Goal: Transaction & Acquisition: Purchase product/service

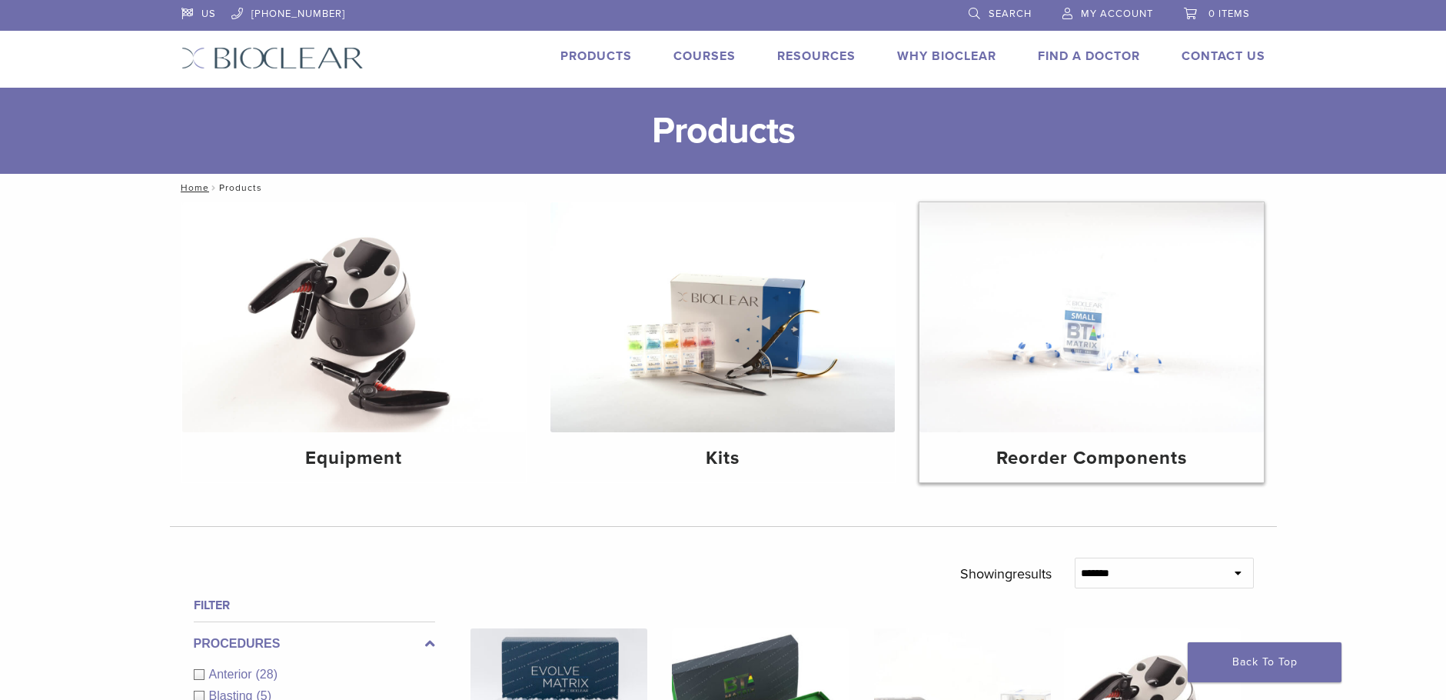
click at [1114, 391] on img at bounding box center [1091, 317] width 344 height 230
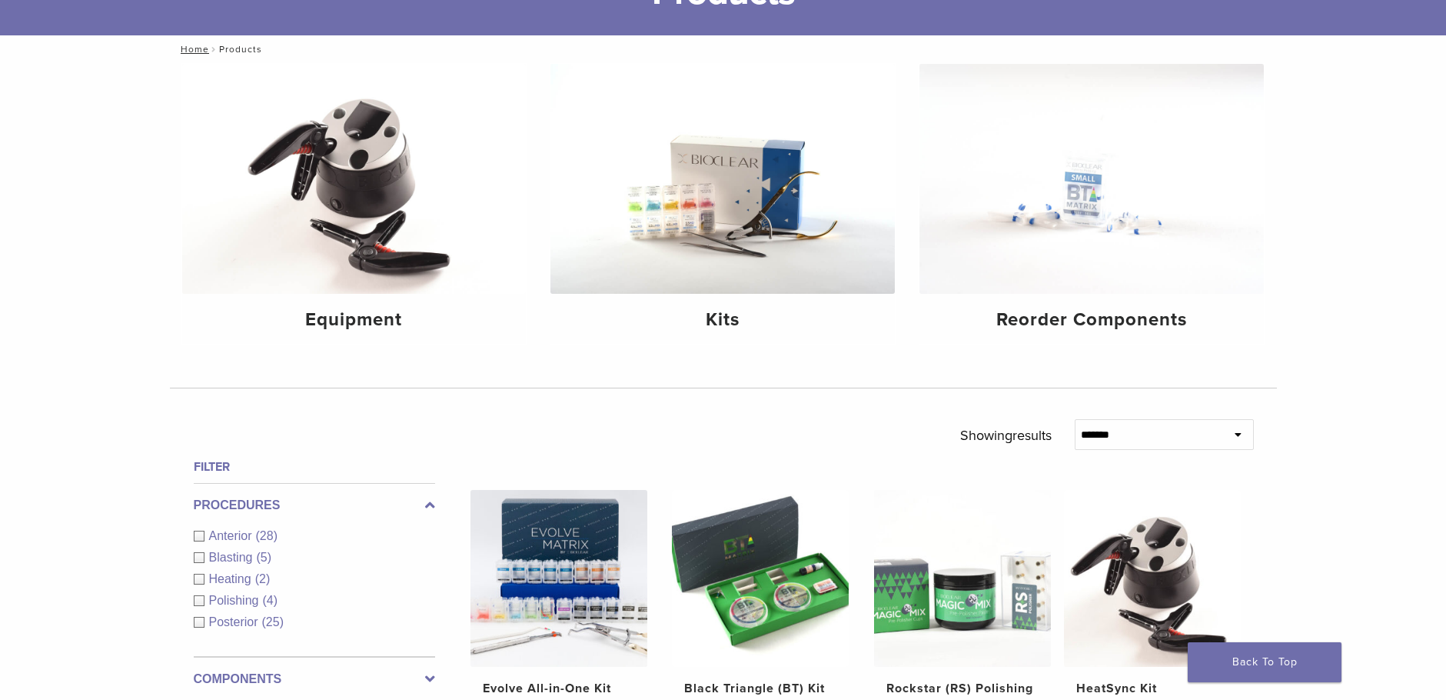
scroll to position [371, 0]
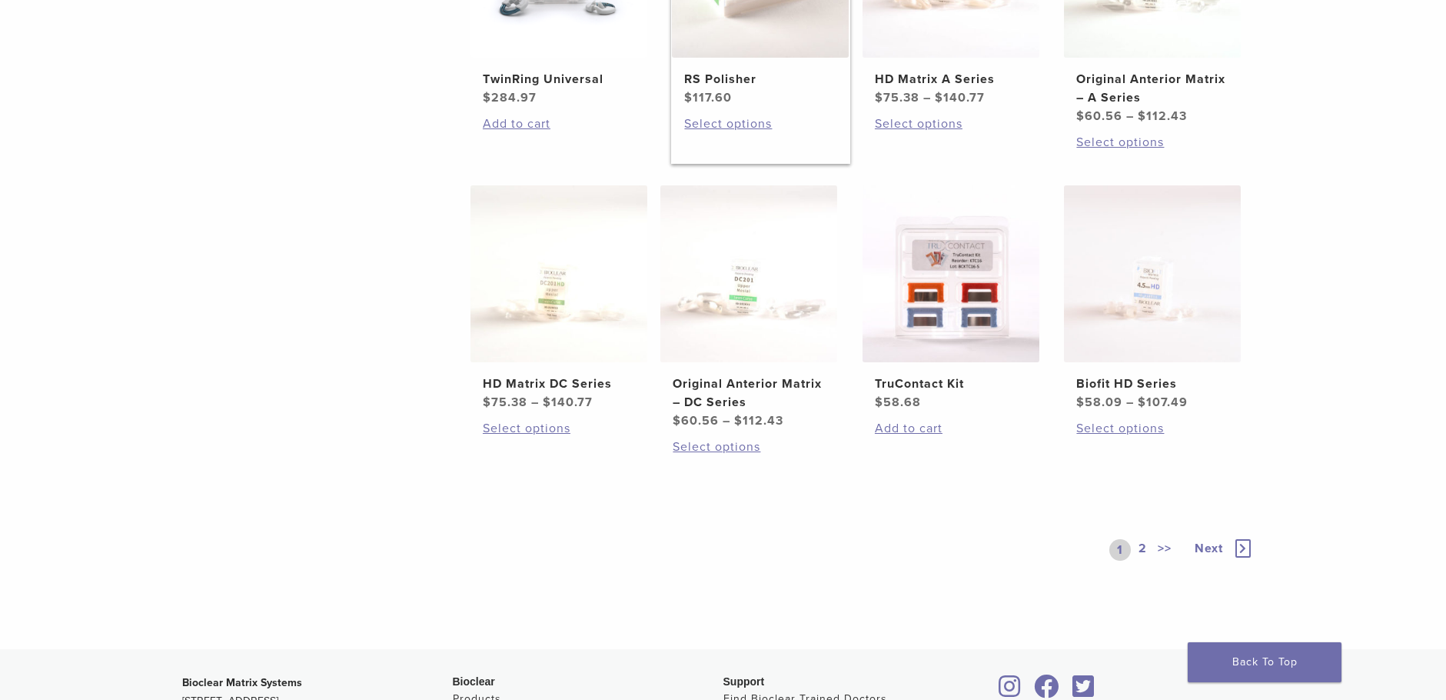
scroll to position [461, 0]
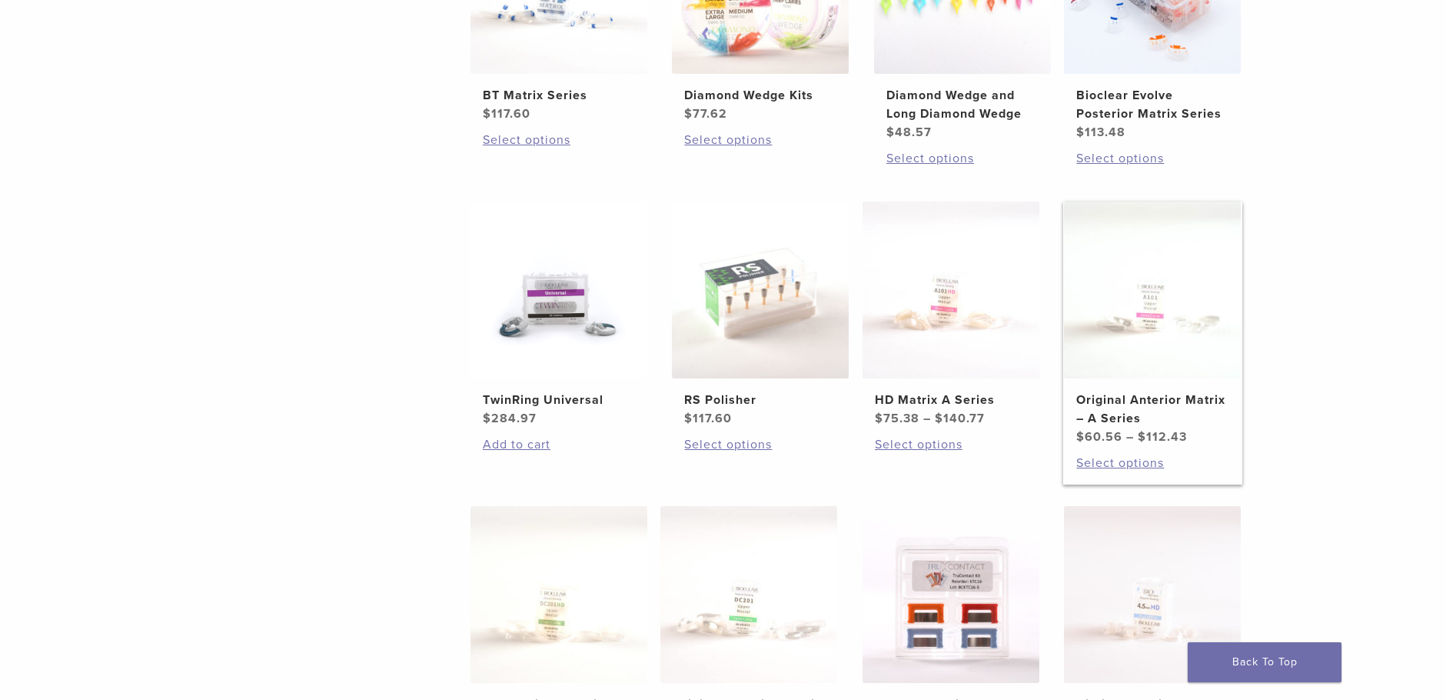
click at [1135, 399] on h2 "Original Anterior Matrix – A Series" at bounding box center [1152, 409] width 152 height 37
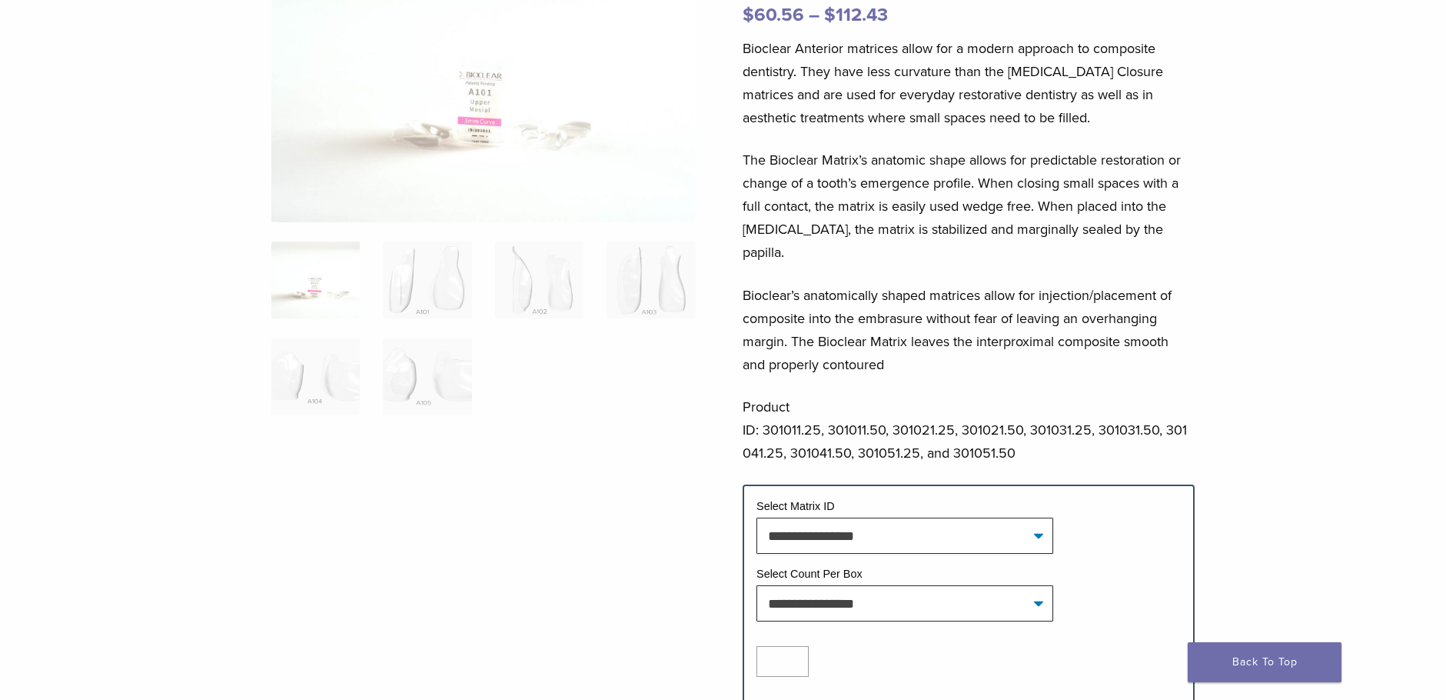
scroll to position [231, 0]
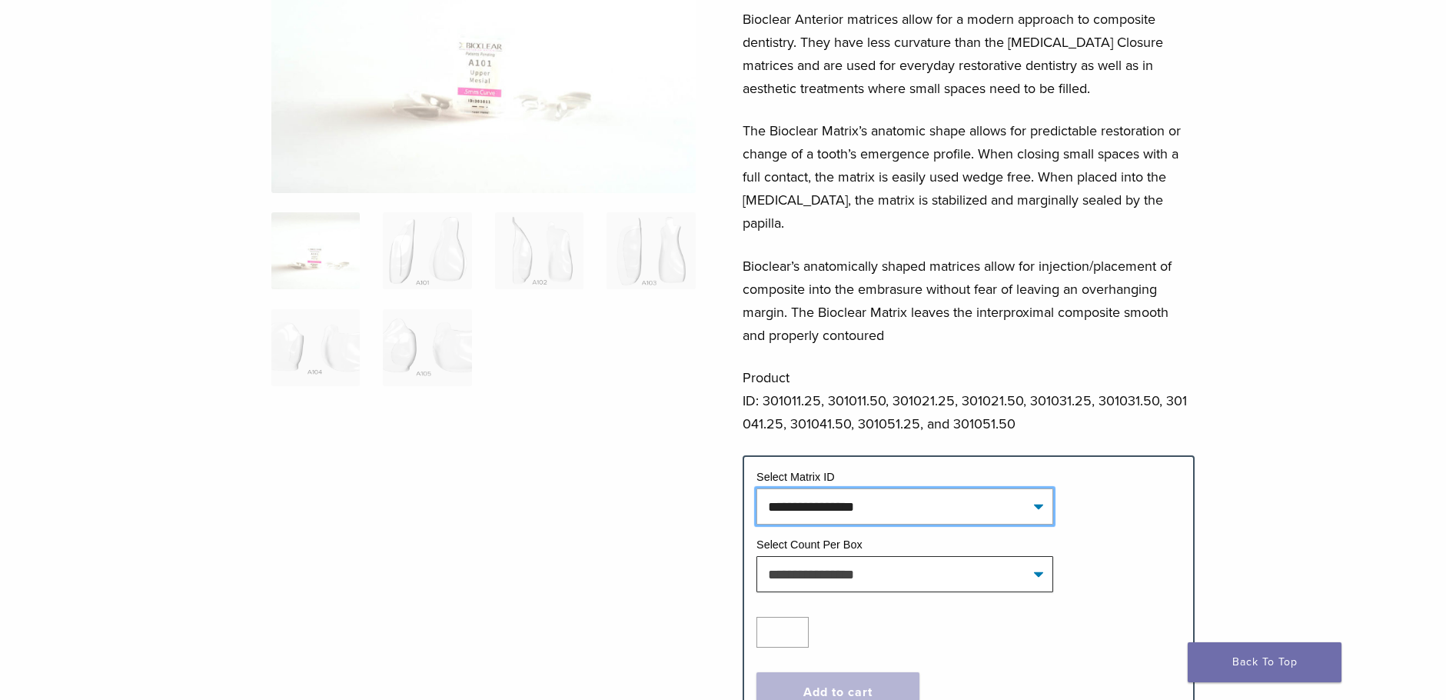
click at [1029, 492] on select "**********" at bounding box center [904, 505] width 297 height 35
click at [1032, 489] on select "**********" at bounding box center [904, 505] width 297 height 35
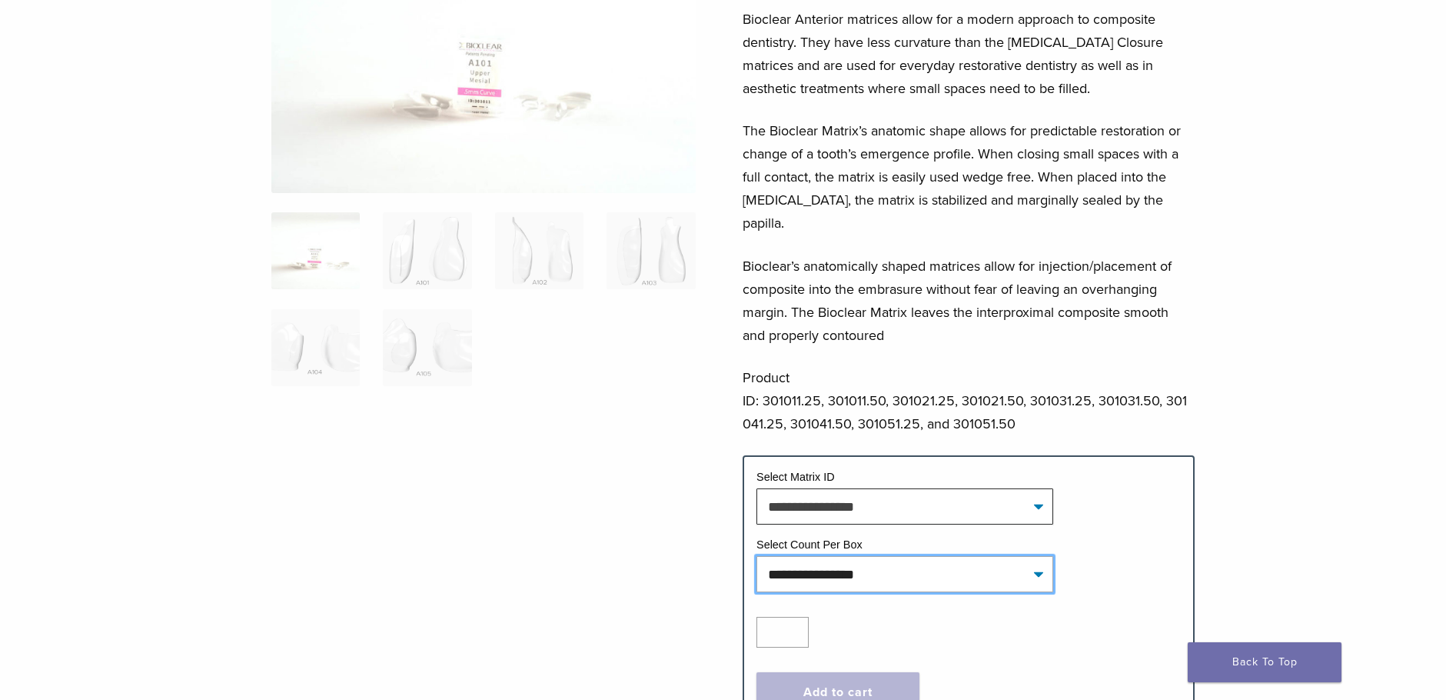
click at [1043, 556] on select "**********" at bounding box center [904, 573] width 297 height 35
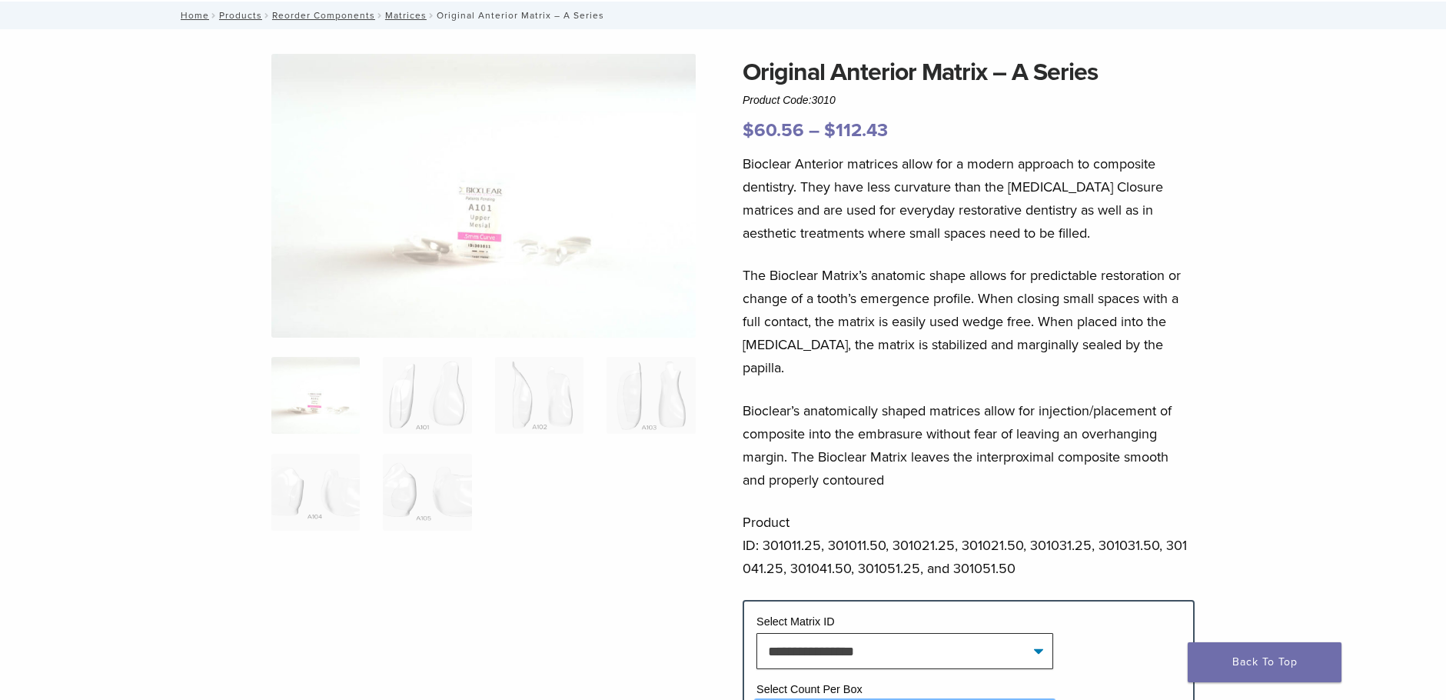
scroll to position [154, 0]
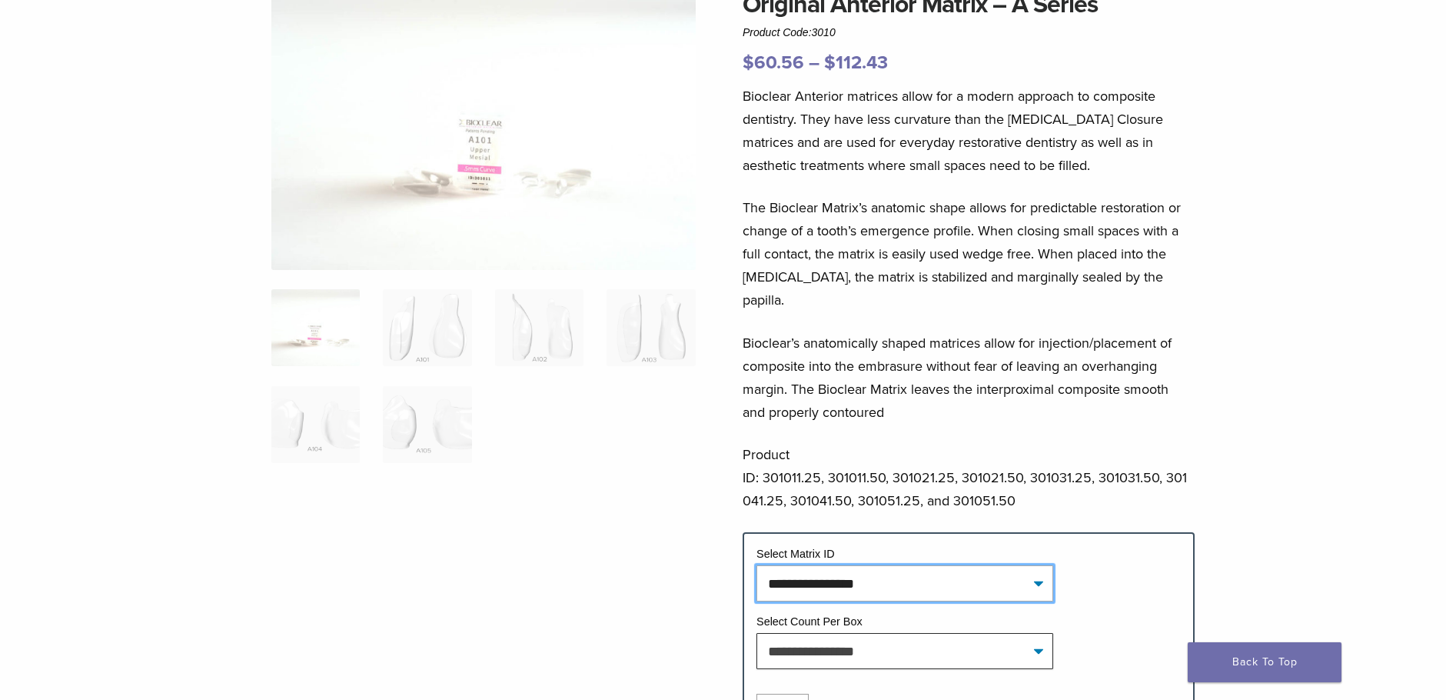
click at [972, 565] on select "**********" at bounding box center [904, 582] width 297 height 35
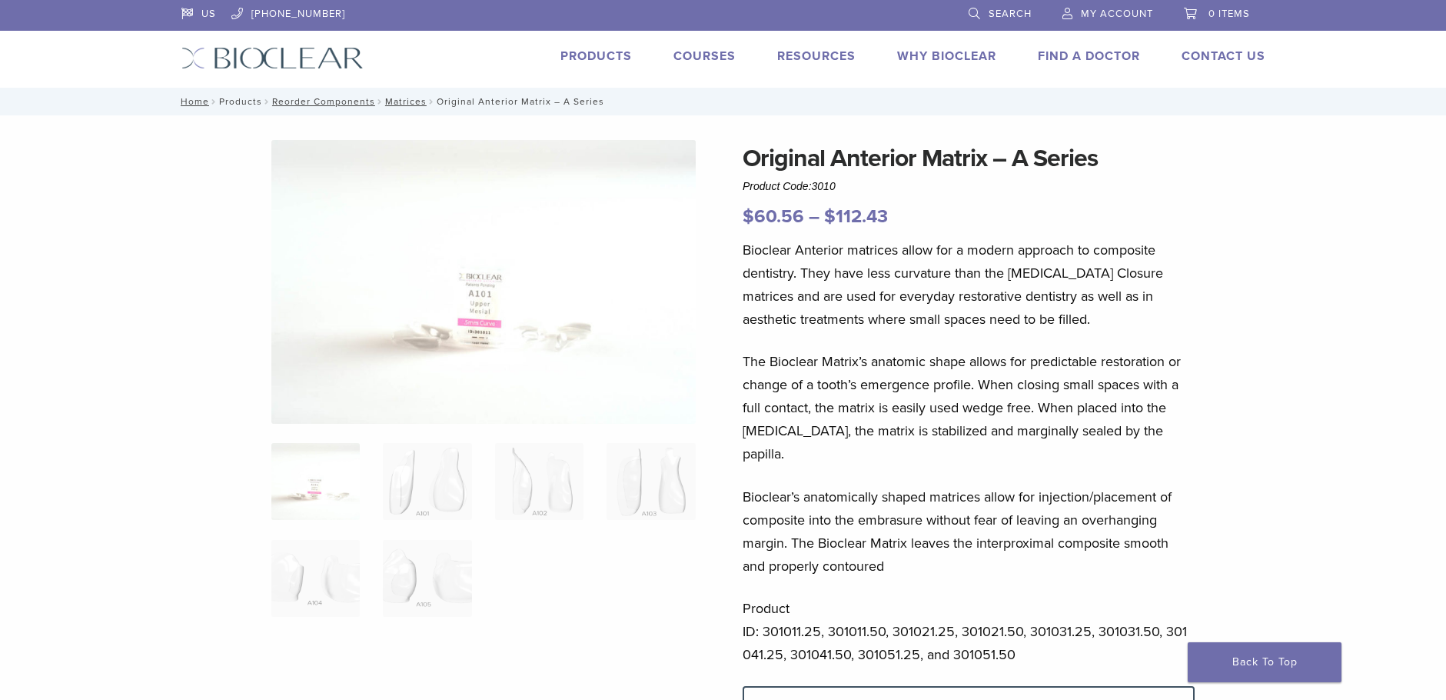
click at [247, 103] on link "Products" at bounding box center [240, 101] width 43 height 11
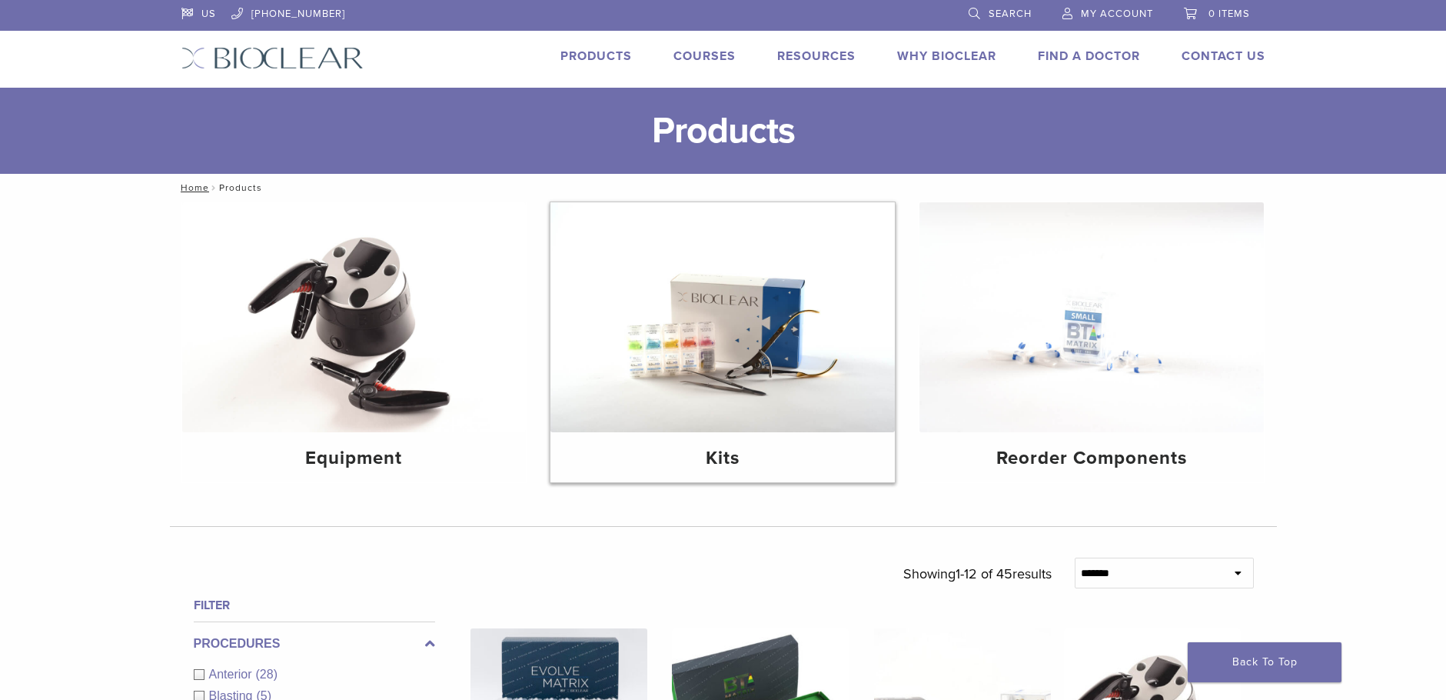
click at [713, 359] on img at bounding box center [722, 317] width 344 height 230
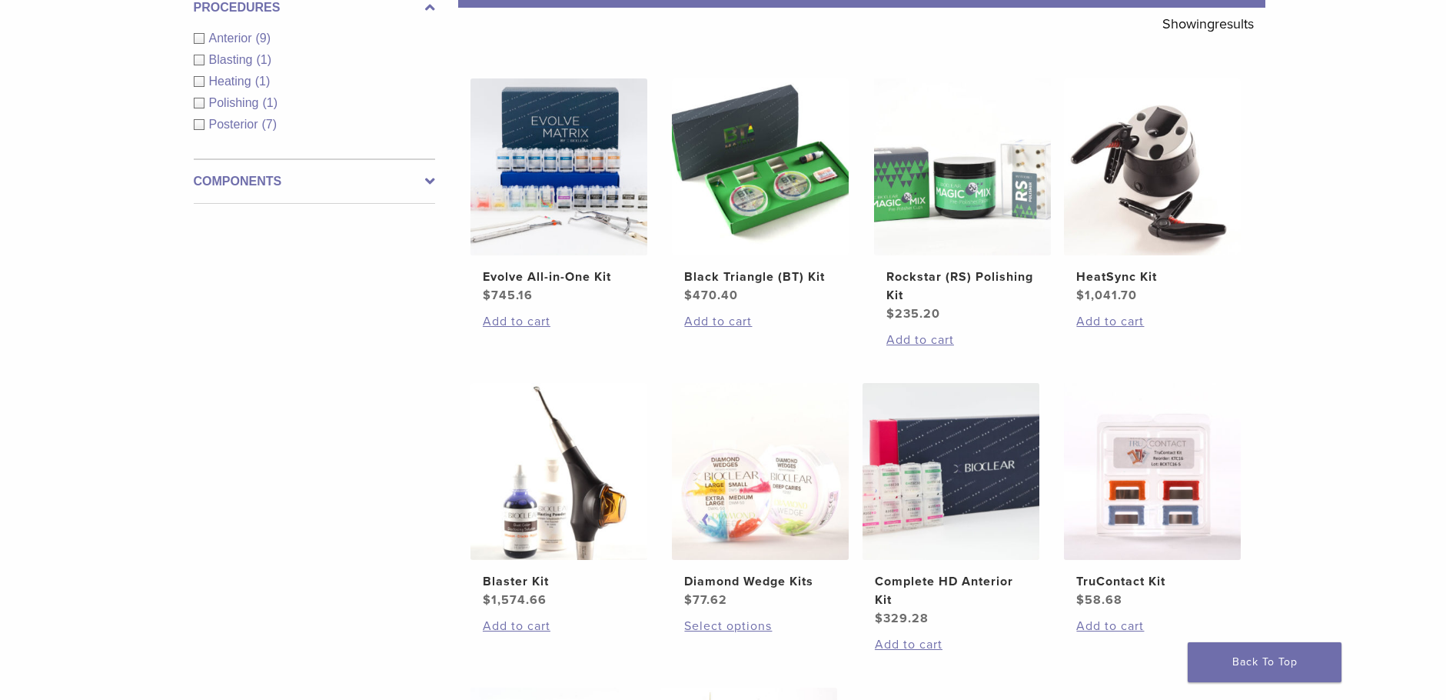
scroll to position [308, 0]
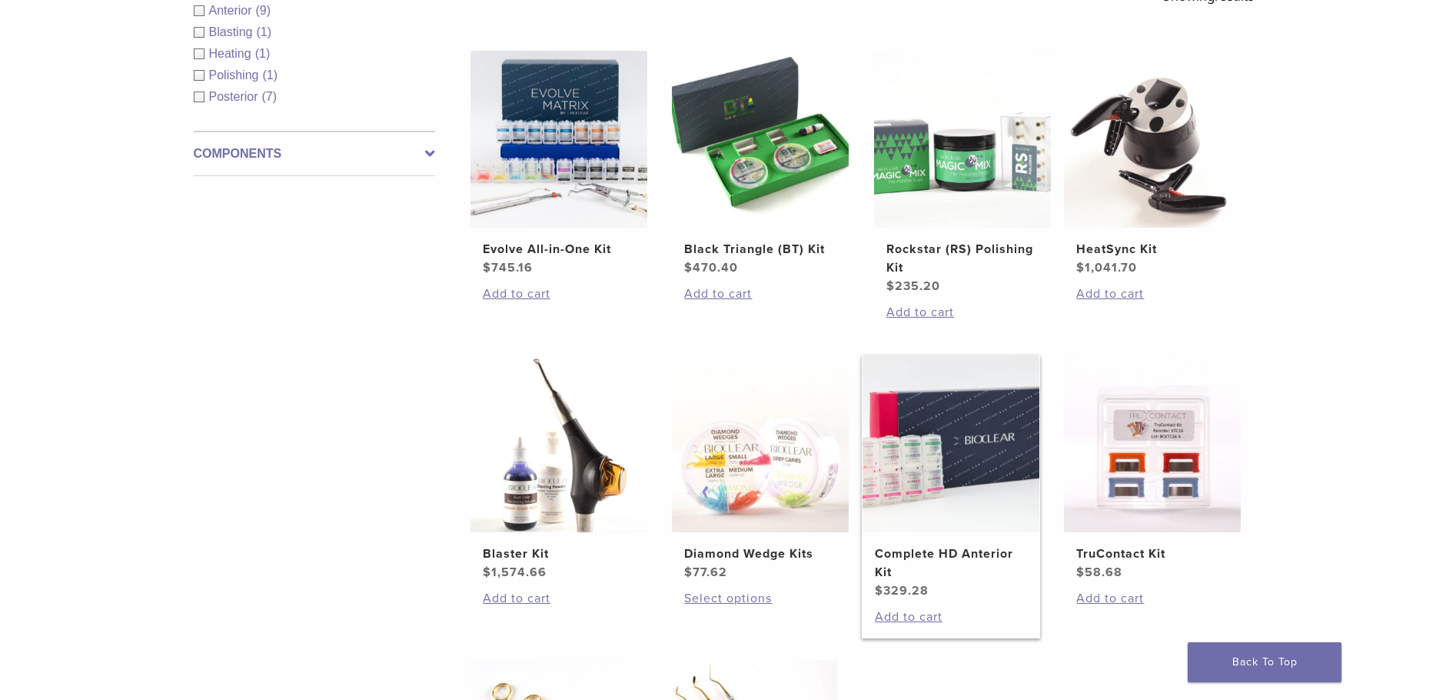
click at [963, 474] on img at bounding box center [951, 443] width 177 height 177
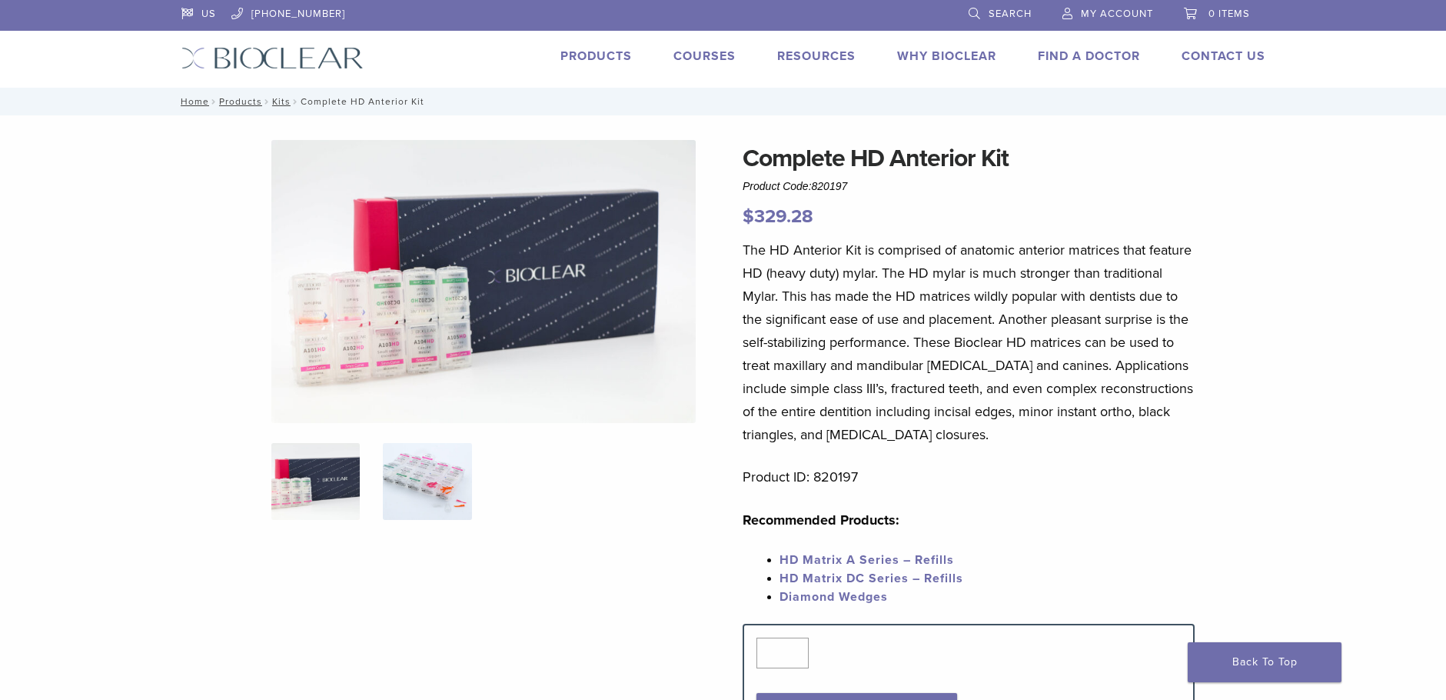
click at [404, 494] on img at bounding box center [427, 481] width 88 height 77
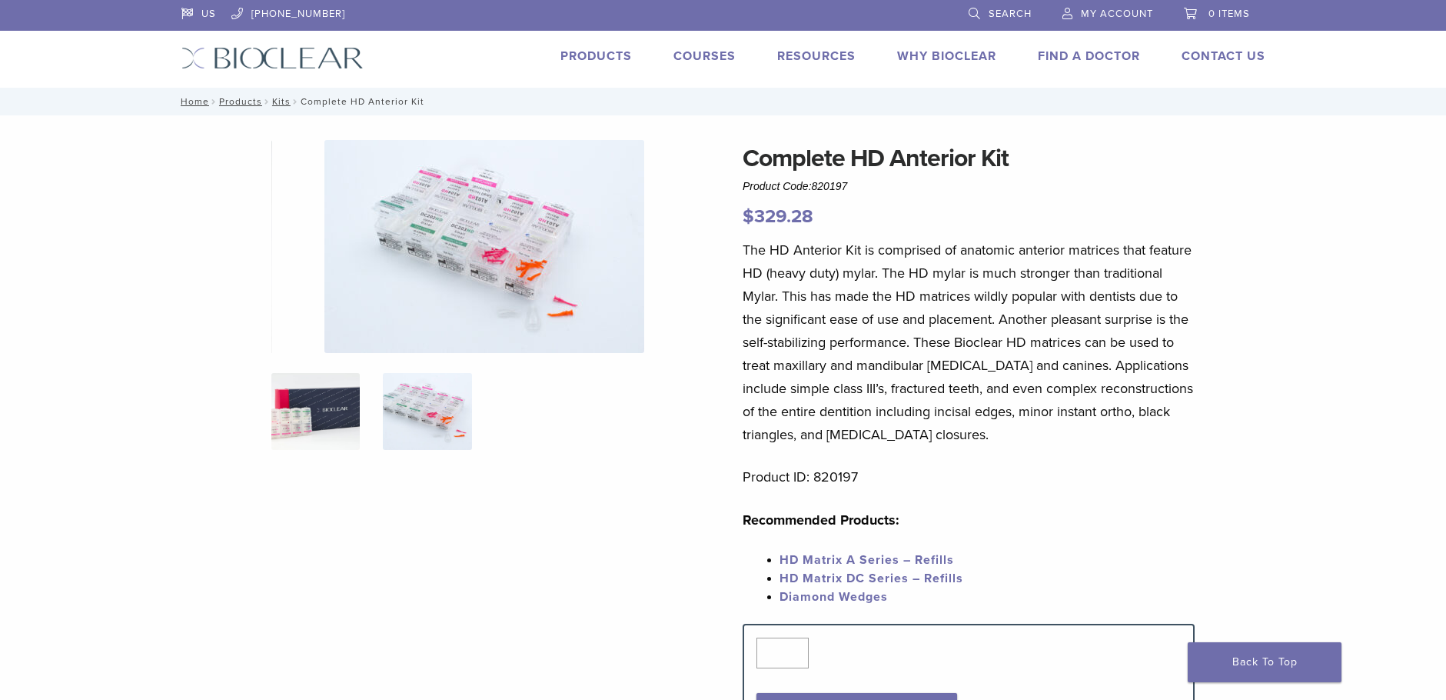
click at [319, 432] on img at bounding box center [315, 411] width 88 height 77
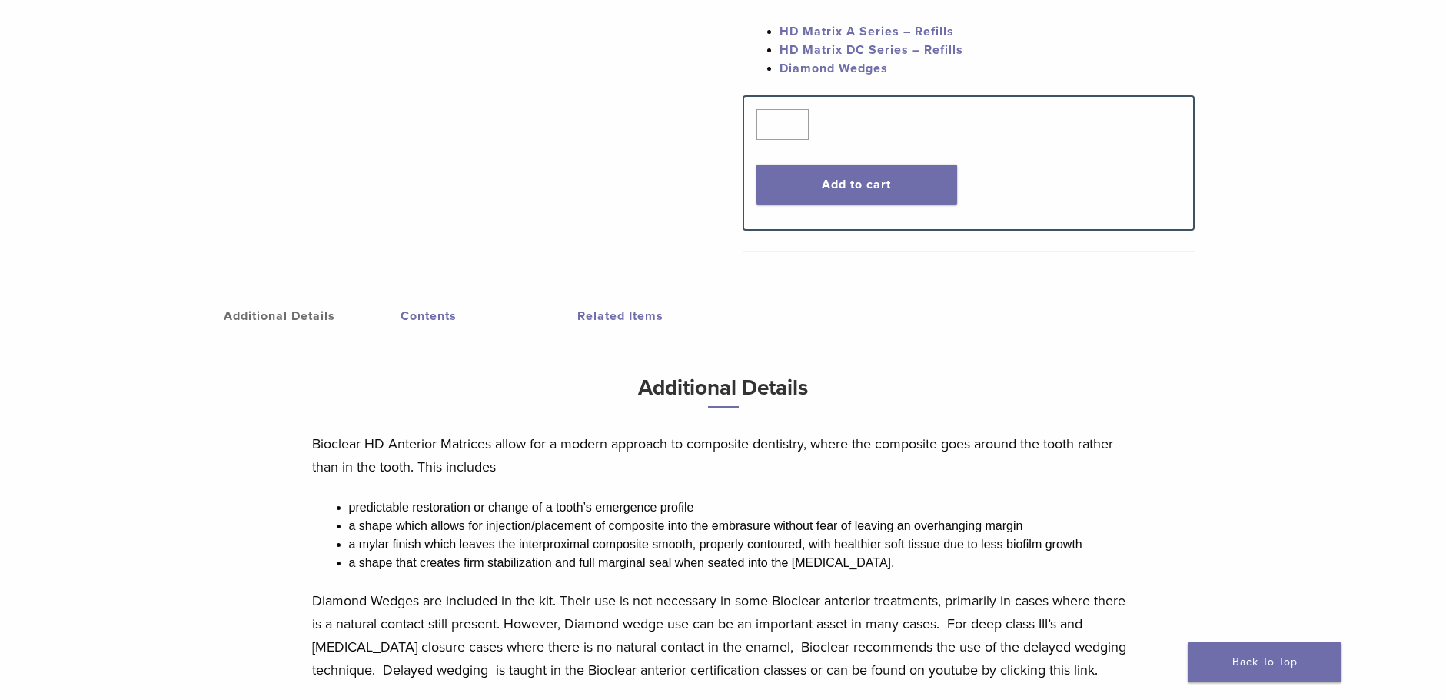
scroll to position [461, 0]
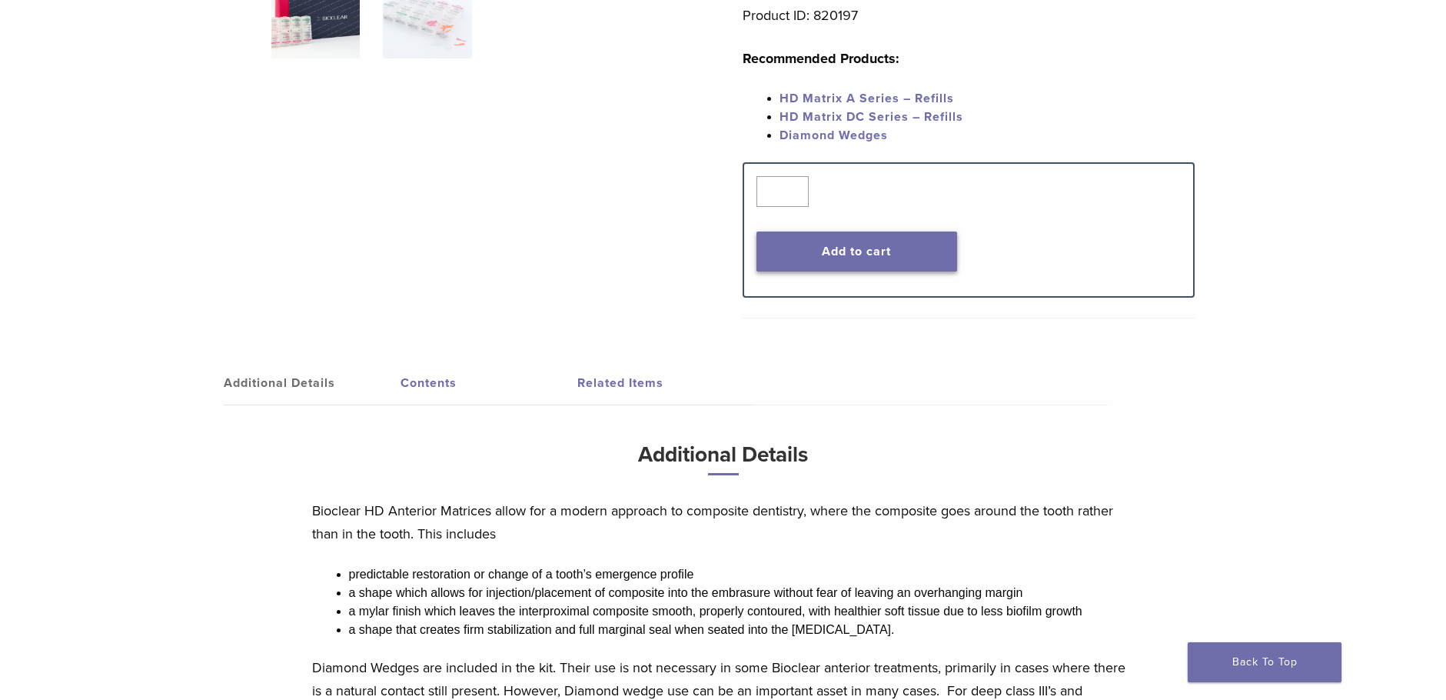
click at [869, 249] on button "Add to cart" at bounding box center [856, 251] width 201 height 40
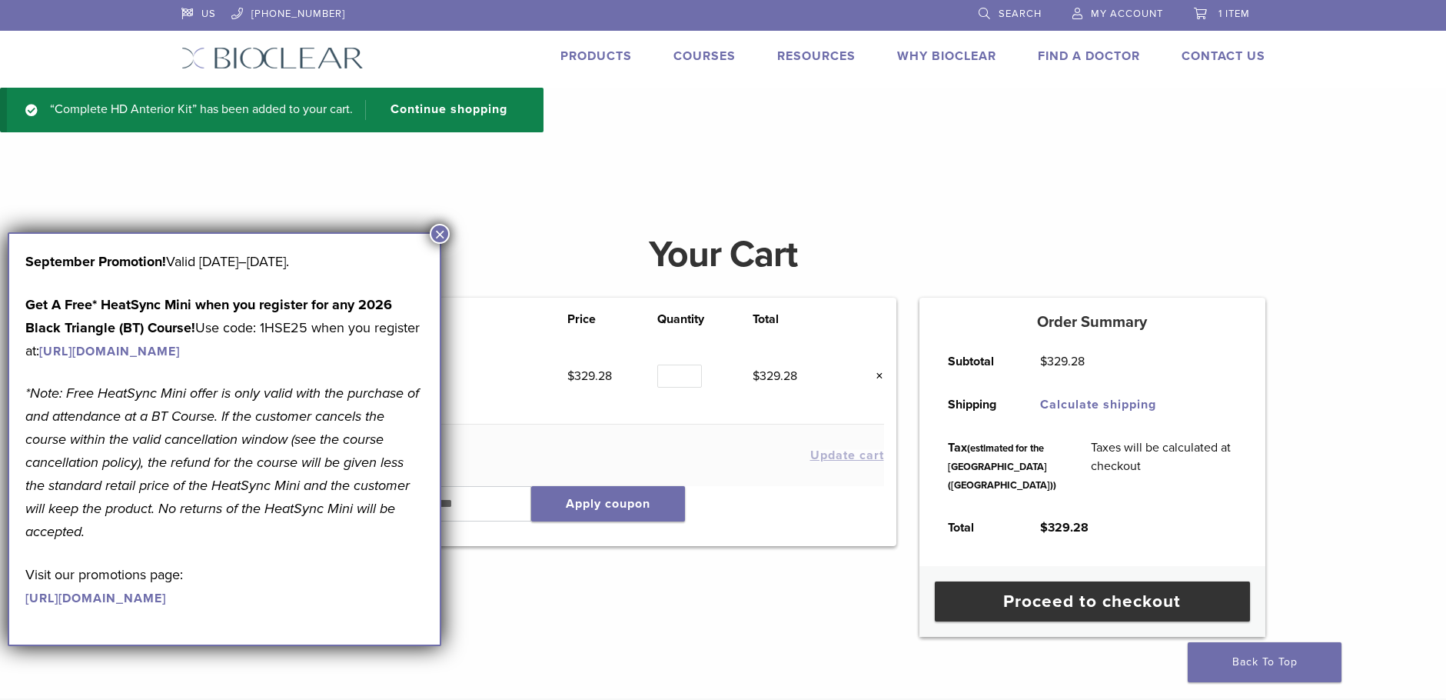
click at [440, 229] on button "×" at bounding box center [440, 234] width 20 height 20
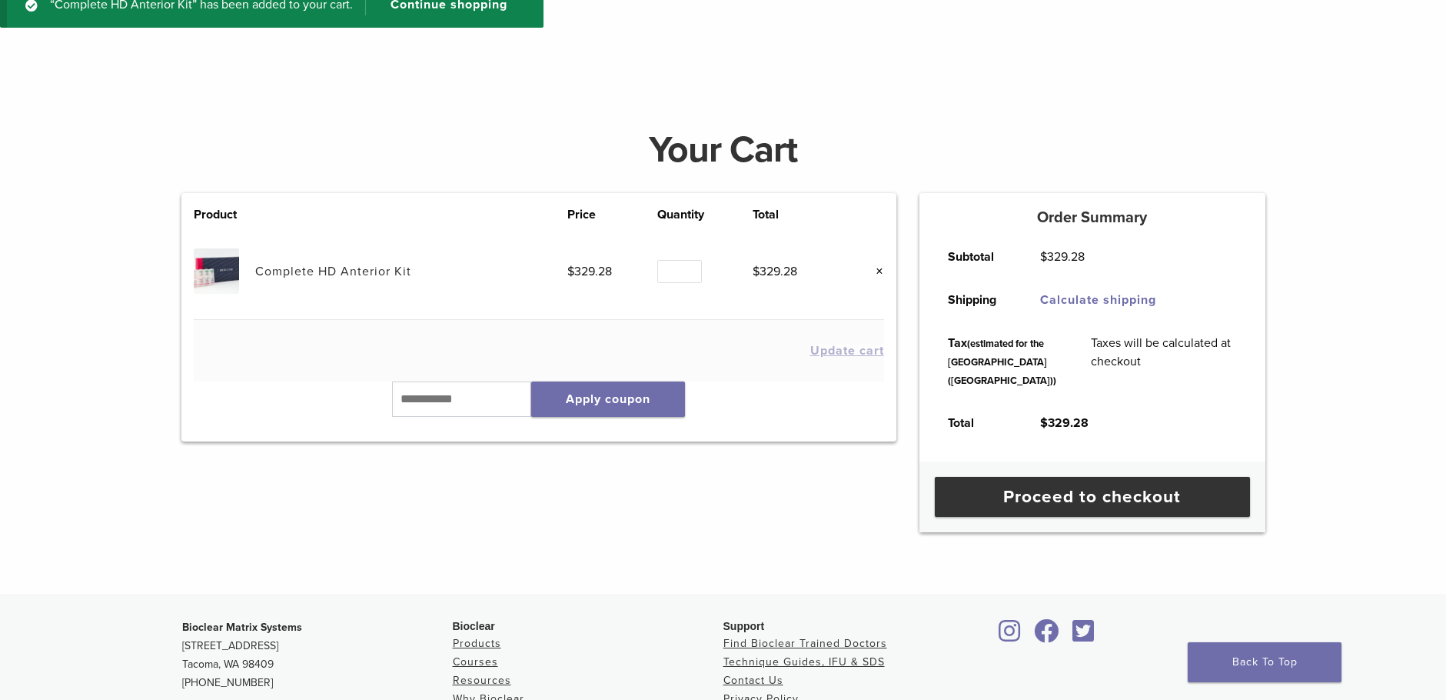
scroll to position [95, 0]
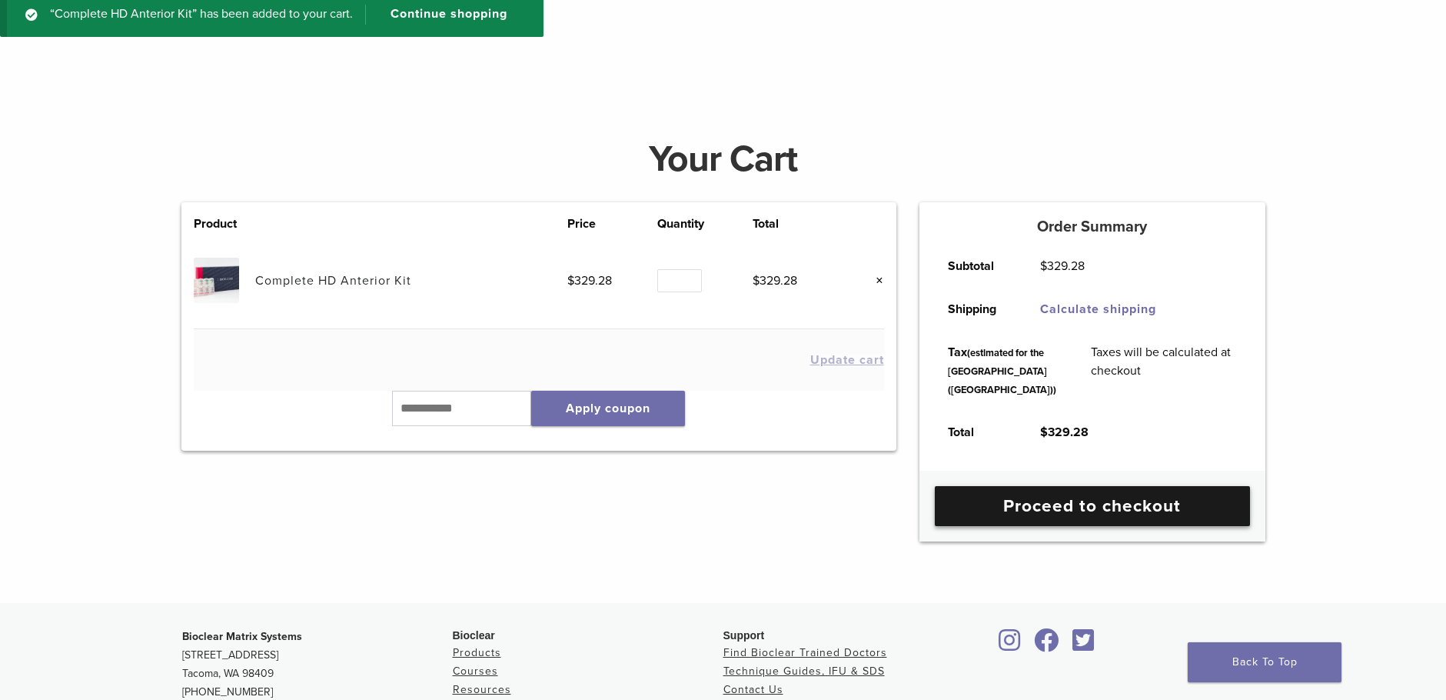
click at [1098, 526] on link "Proceed to checkout" at bounding box center [1092, 506] width 315 height 40
